Goal: Transaction & Acquisition: Purchase product/service

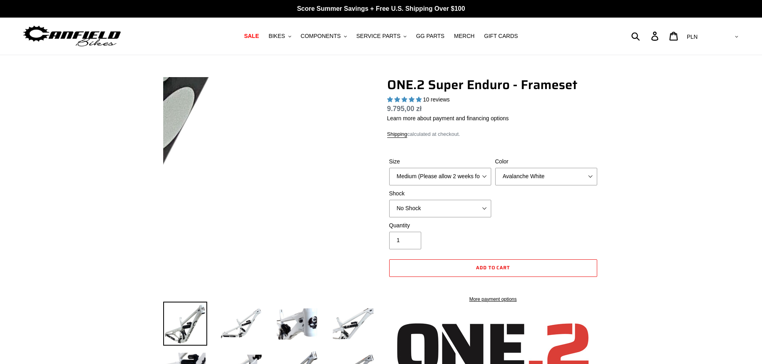
select select "highest-rating"
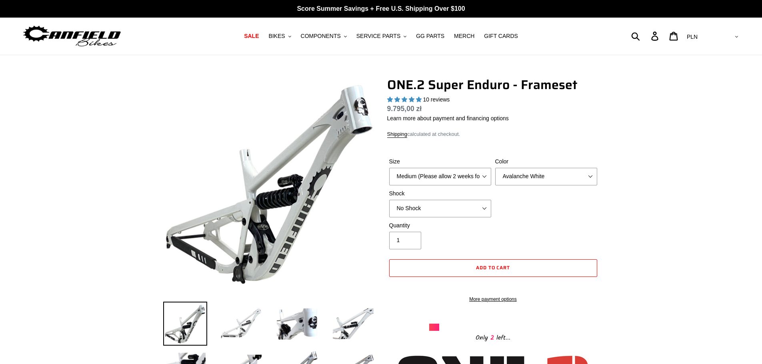
click at [240, 322] on img at bounding box center [241, 324] width 44 height 44
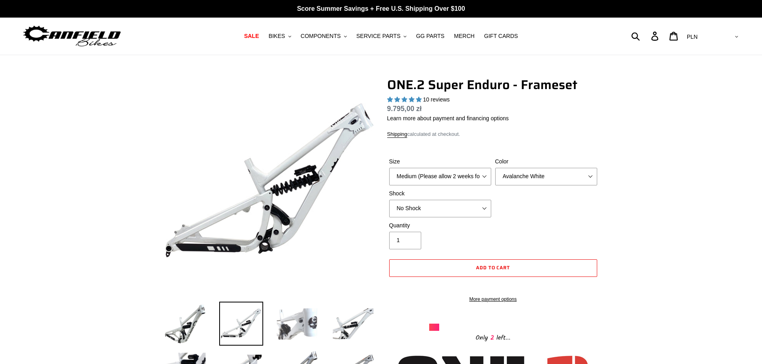
click at [290, 327] on img at bounding box center [297, 324] width 44 height 44
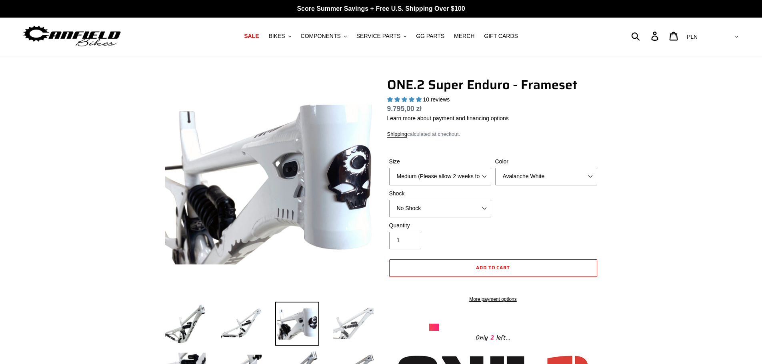
click at [338, 324] on img at bounding box center [353, 324] width 44 height 44
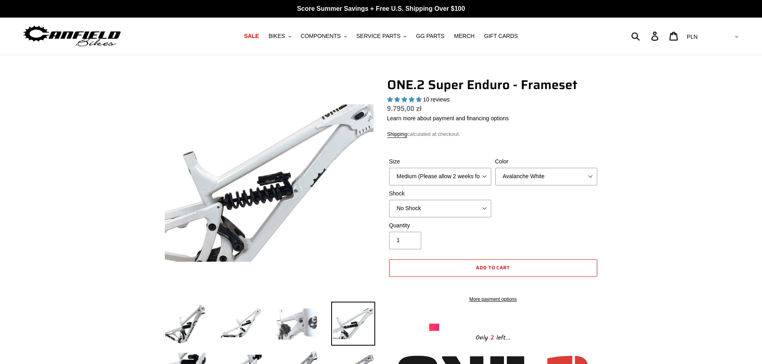
click at [303, 329] on img at bounding box center [297, 324] width 44 height 44
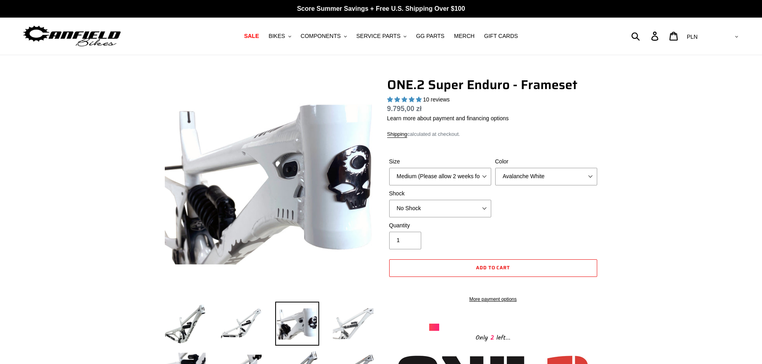
click at [348, 326] on img at bounding box center [353, 324] width 44 height 44
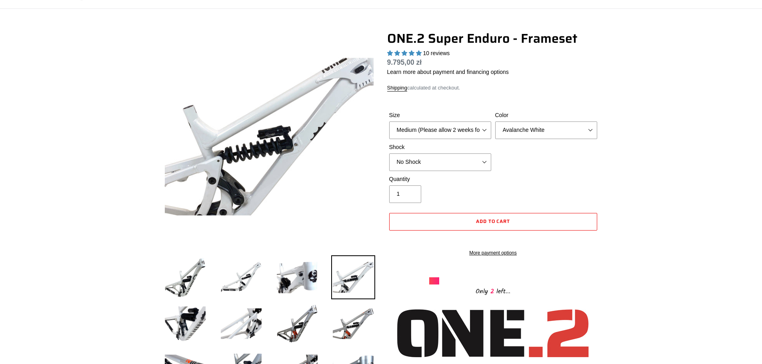
scroll to position [160, 0]
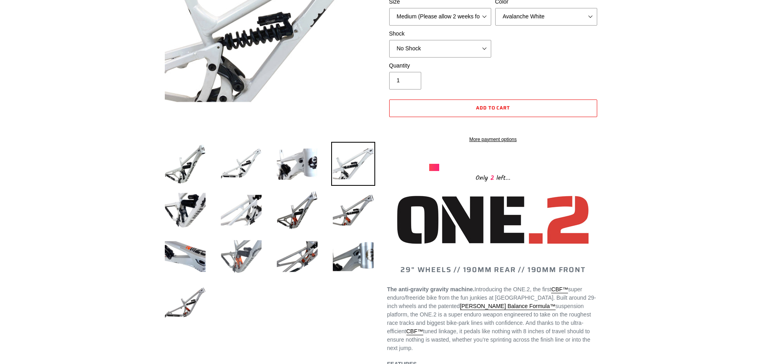
click at [250, 262] on img at bounding box center [241, 257] width 44 height 44
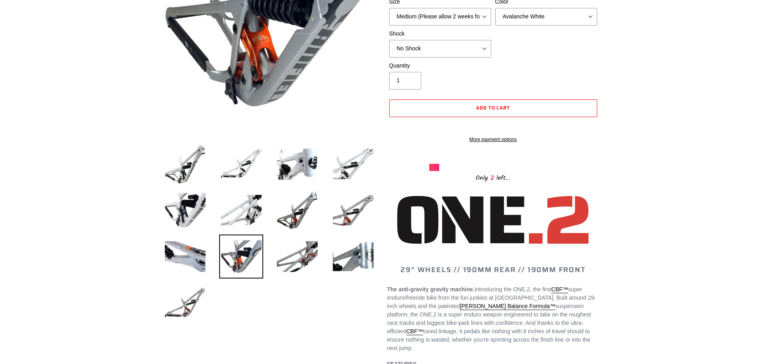
scroll to position [120, 0]
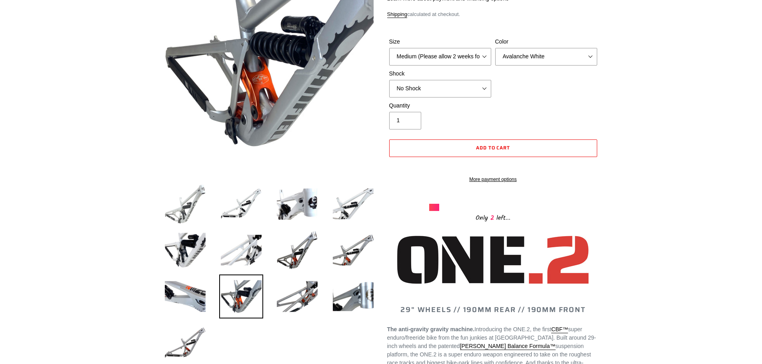
click at [190, 205] on img at bounding box center [185, 204] width 44 height 44
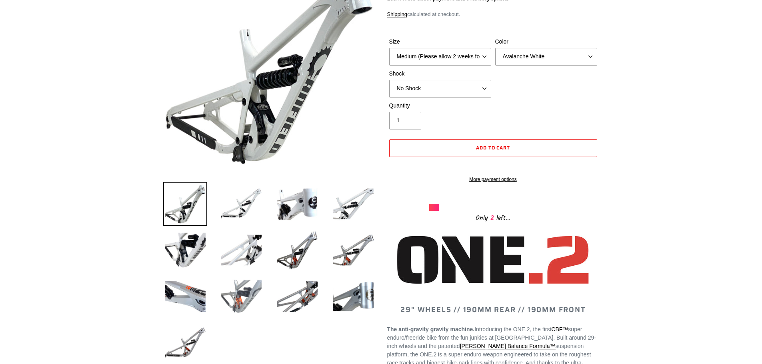
click at [240, 300] on img at bounding box center [241, 297] width 44 height 44
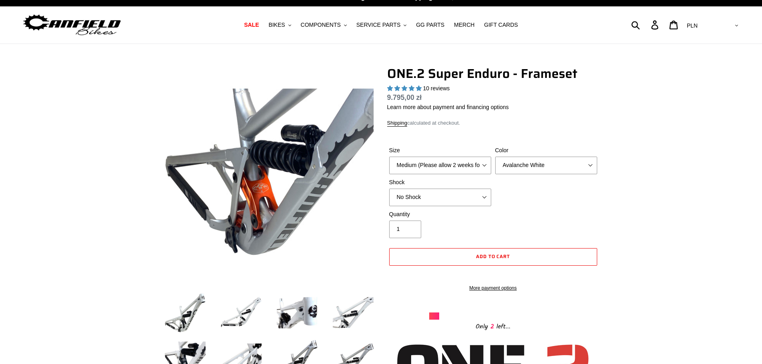
scroll to position [0, 0]
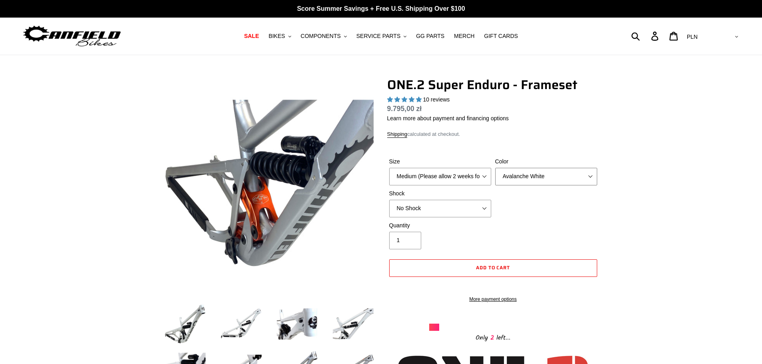
click at [534, 178] on select "Avalanche White Bentonite Grey" at bounding box center [546, 177] width 102 height 18
select select "Bentonite Grey"
click at [495, 168] on select "Avalanche White Bentonite Grey" at bounding box center [546, 177] width 102 height 18
